Goal: Check status: Check status

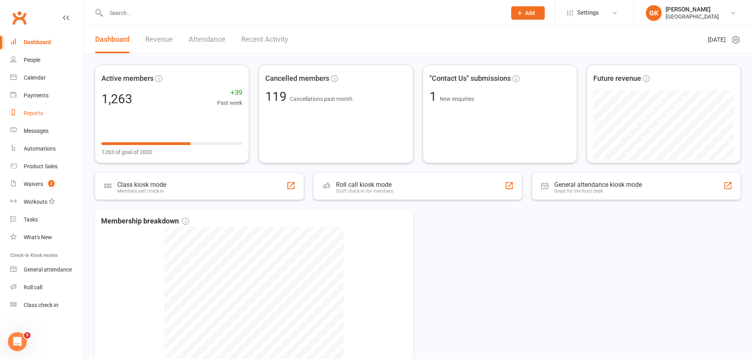
click at [41, 115] on div "Reports" at bounding box center [33, 113] width 19 height 6
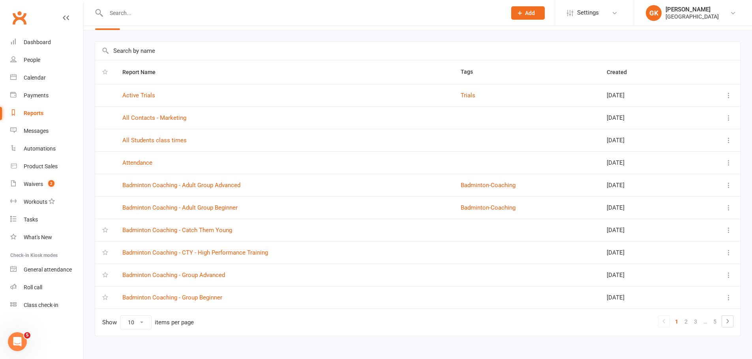
scroll to position [34, 0]
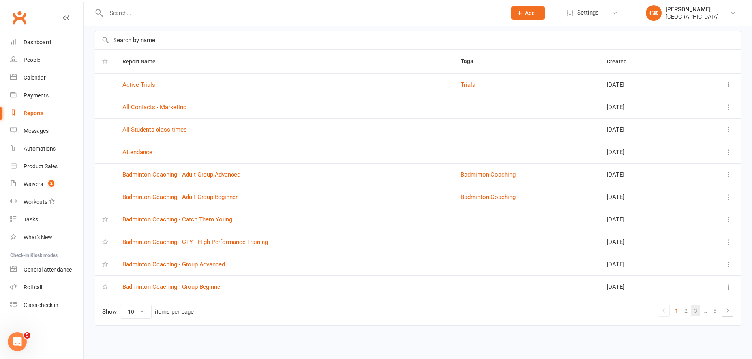
click at [696, 307] on link "3" at bounding box center [695, 311] width 9 height 11
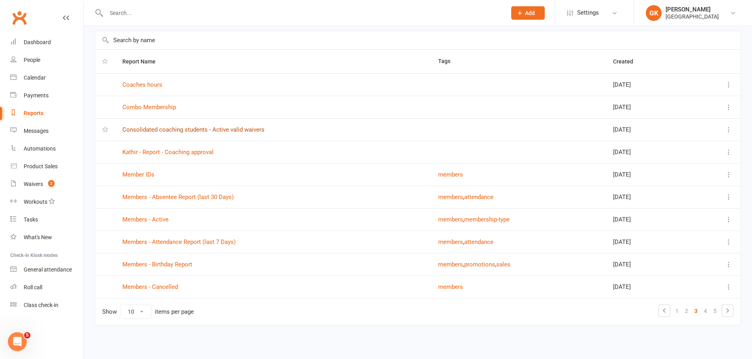
click at [155, 130] on link "Consolidated coaching students - Active valid waivers" at bounding box center [193, 129] width 142 height 7
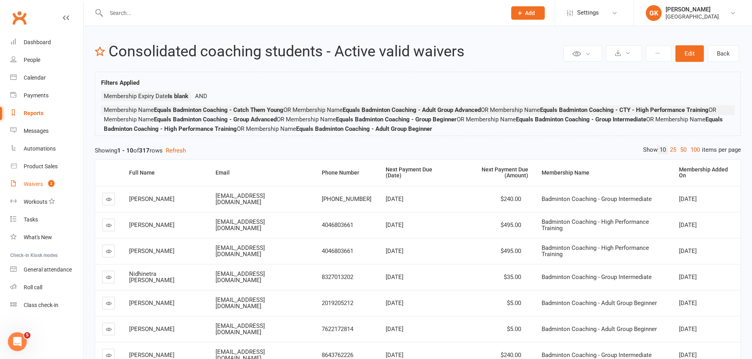
click at [25, 184] on div "Waivers" at bounding box center [33, 184] width 19 height 6
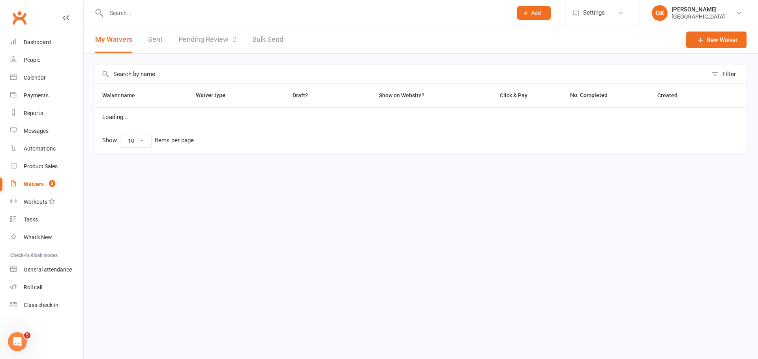
select select "100"
click at [200, 41] on link "Pending Review 2" at bounding box center [207, 39] width 58 height 27
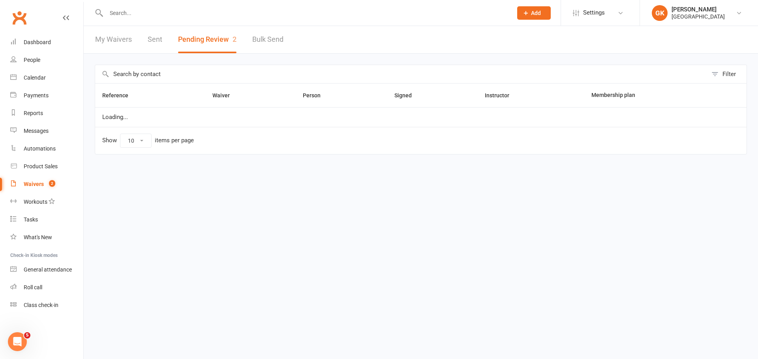
select select "100"
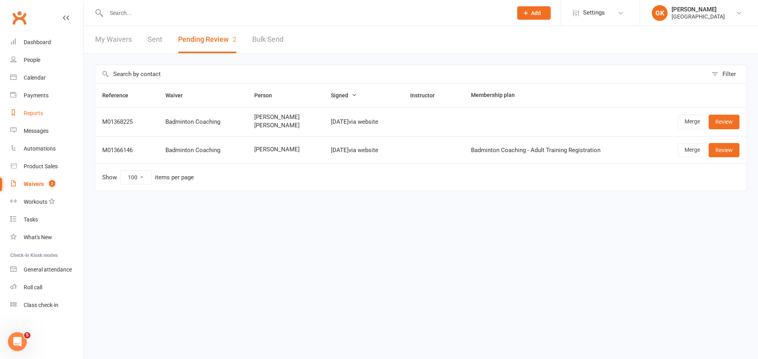
click at [30, 113] on div "Reports" at bounding box center [33, 113] width 19 height 6
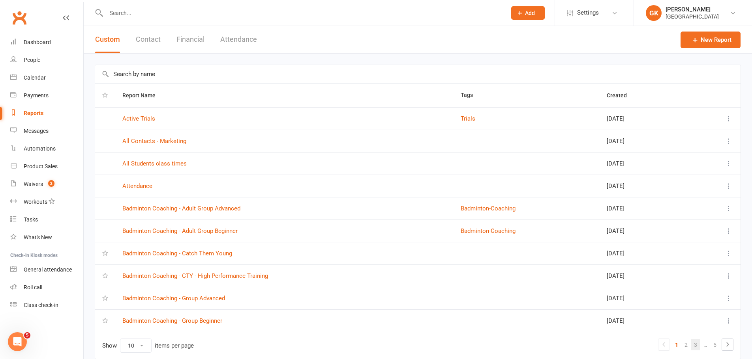
click at [691, 345] on link "3" at bounding box center [695, 345] width 9 height 11
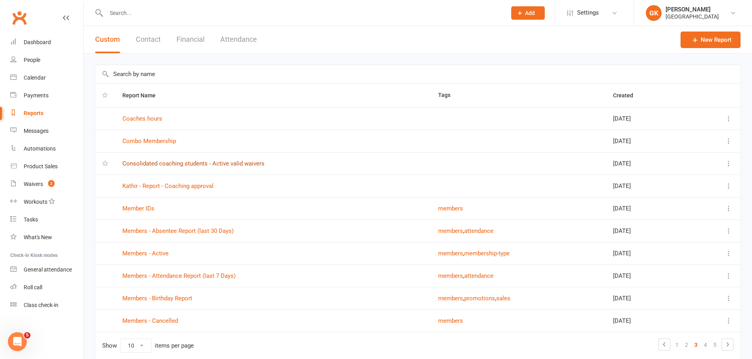
click at [181, 163] on link "Consolidated coaching students - Active valid waivers" at bounding box center [193, 163] width 142 height 7
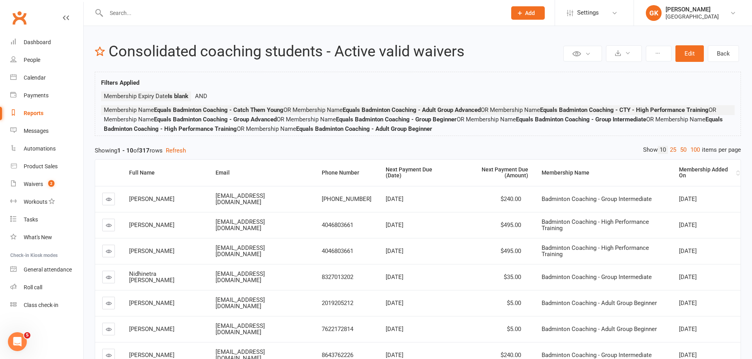
click at [705, 171] on div "Membership Added On" at bounding box center [706, 173] width 55 height 12
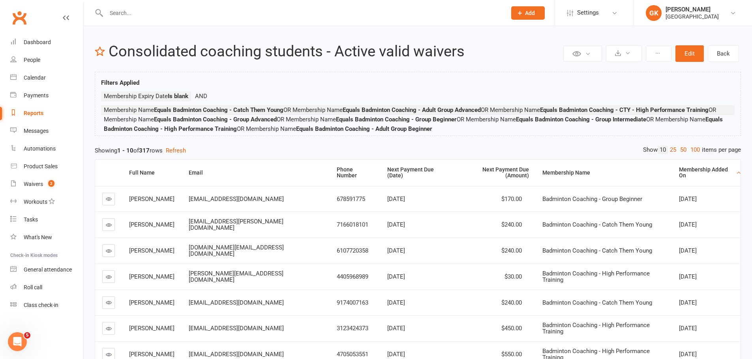
click at [705, 171] on div "Membership Added On" at bounding box center [706, 173] width 55 height 12
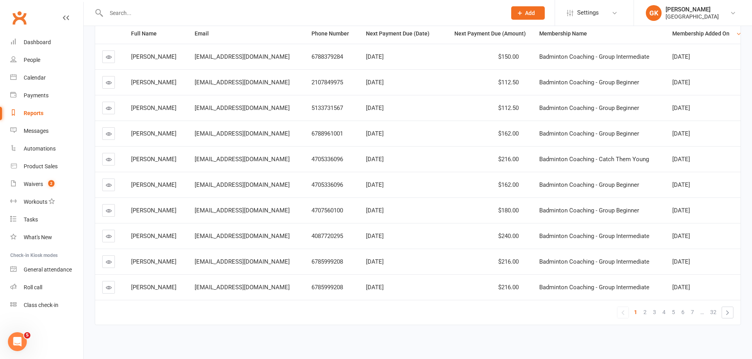
scroll to position [146, 0]
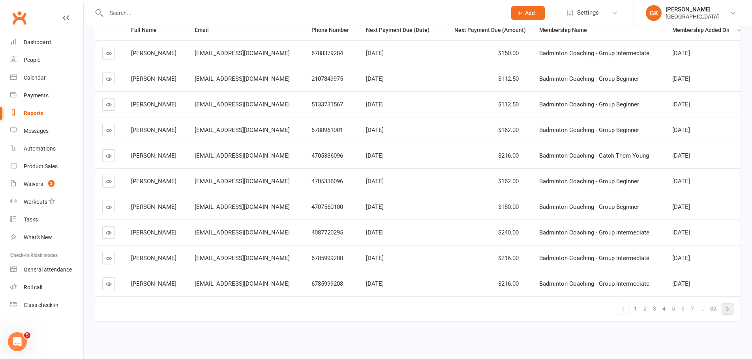
click at [723, 304] on link "»" at bounding box center [727, 309] width 11 height 11
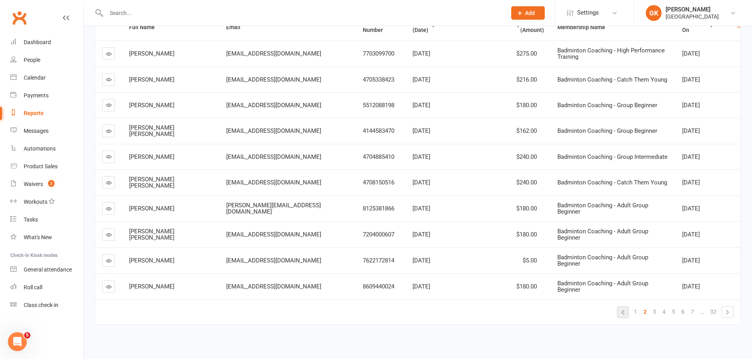
click at [621, 307] on link "«" at bounding box center [622, 312] width 11 height 11
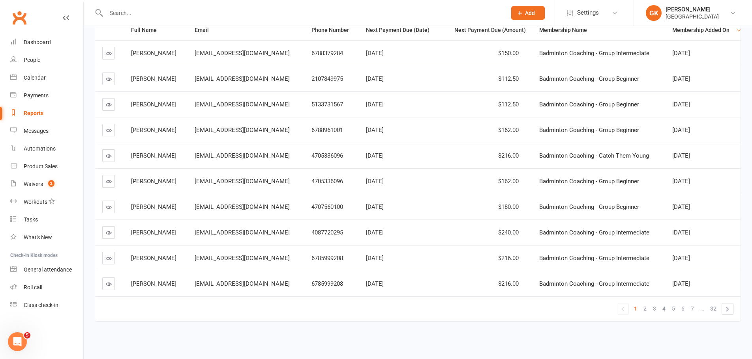
scroll to position [106, 0]
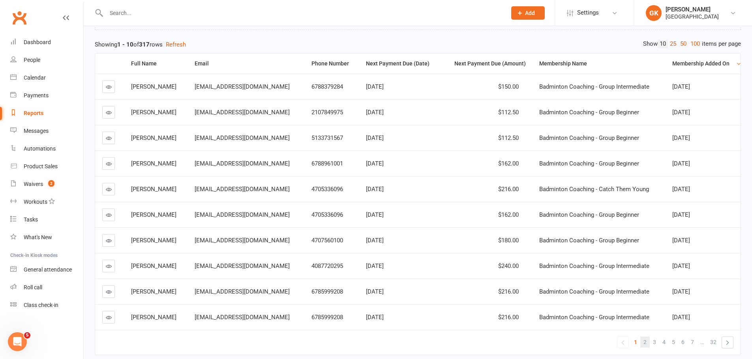
click at [646, 343] on span "2" at bounding box center [644, 342] width 3 height 11
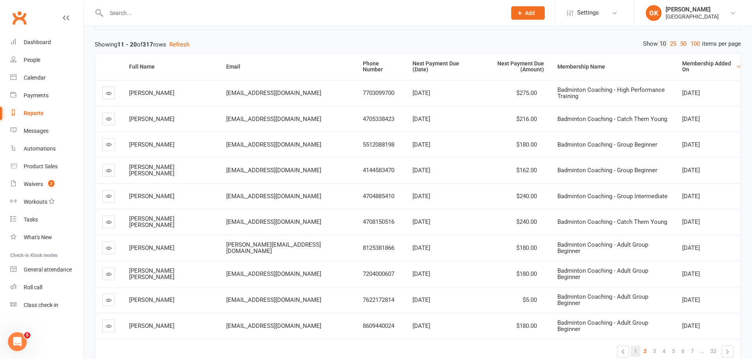
click at [637, 346] on link "1" at bounding box center [635, 351] width 9 height 11
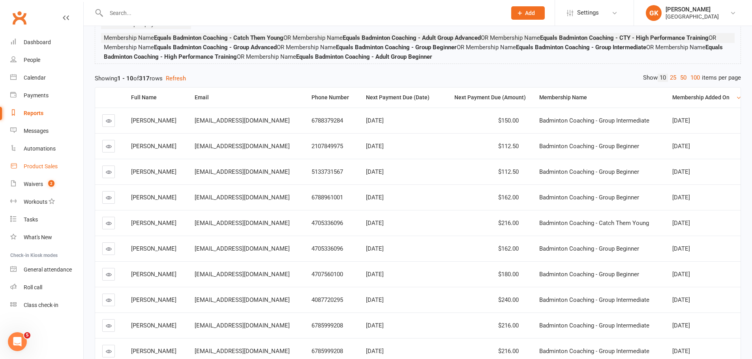
scroll to position [0, 0]
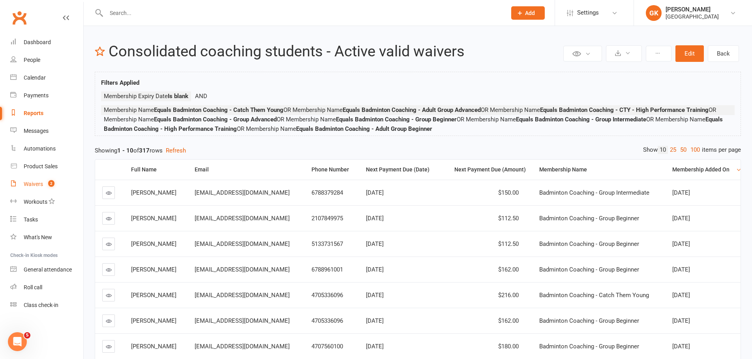
click at [38, 185] on div "Waivers" at bounding box center [33, 184] width 19 height 6
select select "100"
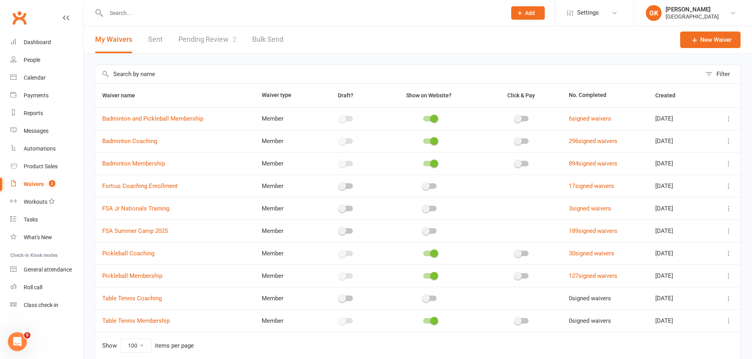
click at [215, 37] on link "Pending Review 2" at bounding box center [207, 39] width 58 height 27
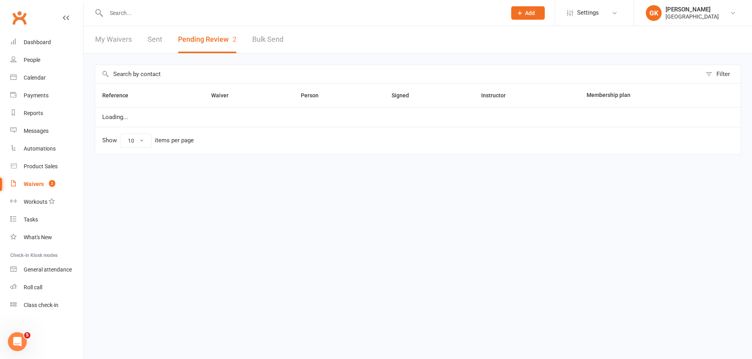
select select "100"
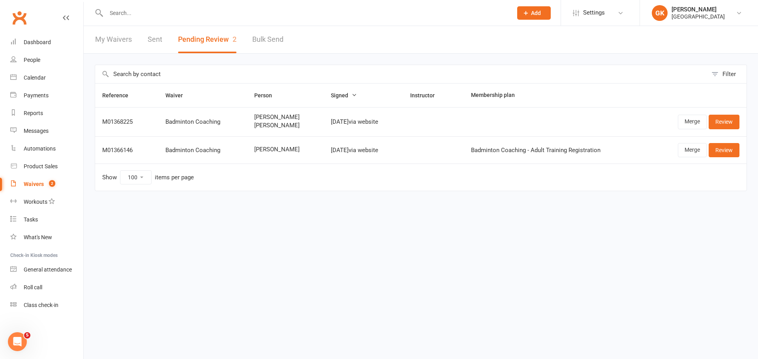
drag, startPoint x: 252, startPoint y: 125, endPoint x: 289, endPoint y: 125, distance: 36.7
click at [289, 125] on span "[PERSON_NAME]" at bounding box center [285, 125] width 62 height 7
click at [30, 112] on div "Reports" at bounding box center [33, 113] width 19 height 6
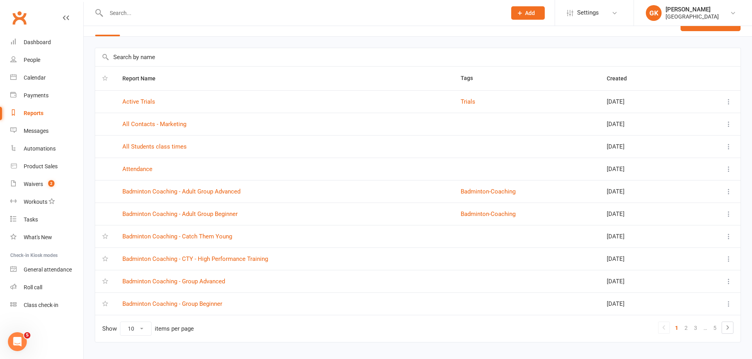
scroll to position [34, 0]
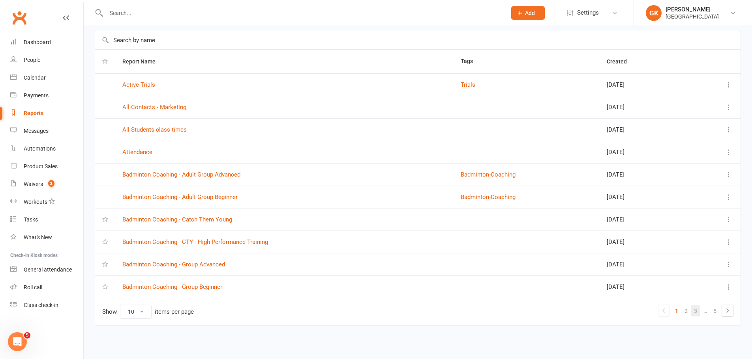
click at [695, 308] on link "3" at bounding box center [695, 311] width 9 height 11
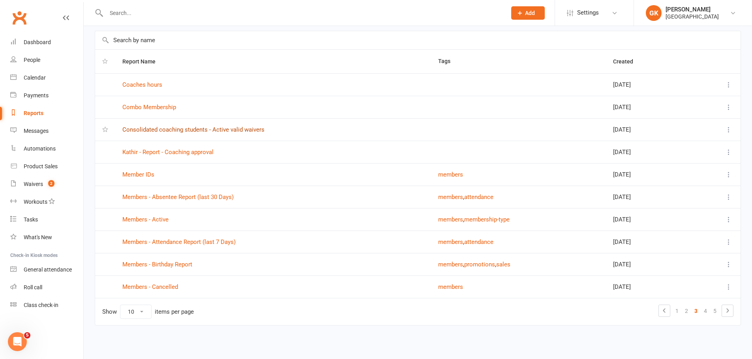
click at [163, 128] on link "Consolidated coaching students - Active valid waivers" at bounding box center [193, 129] width 142 height 7
